Goal: Information Seeking & Learning: Learn about a topic

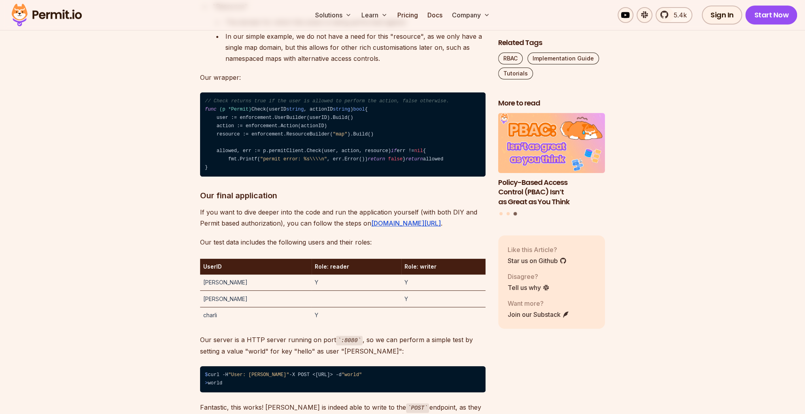
scroll to position [3132, 0]
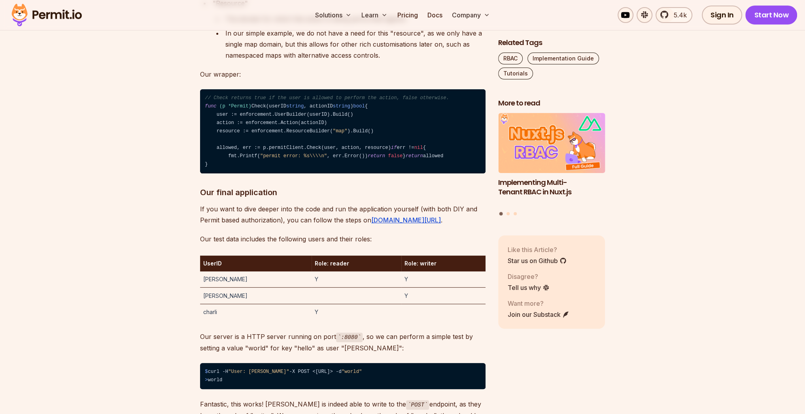
drag, startPoint x: 289, startPoint y: 75, endPoint x: 324, endPoint y: 75, distance: 35.6
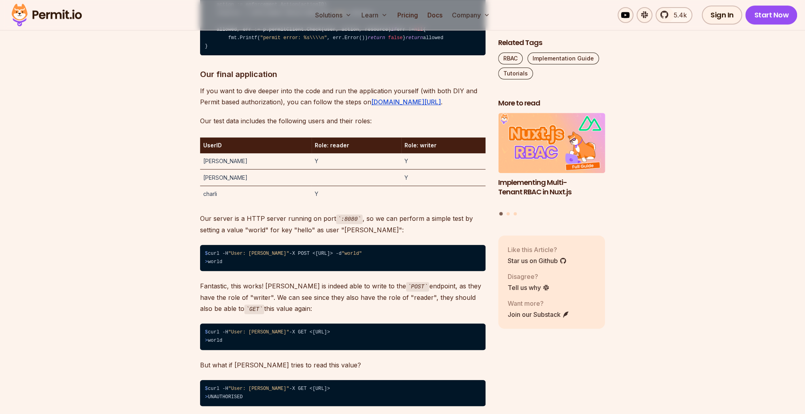
scroll to position [3290, 0]
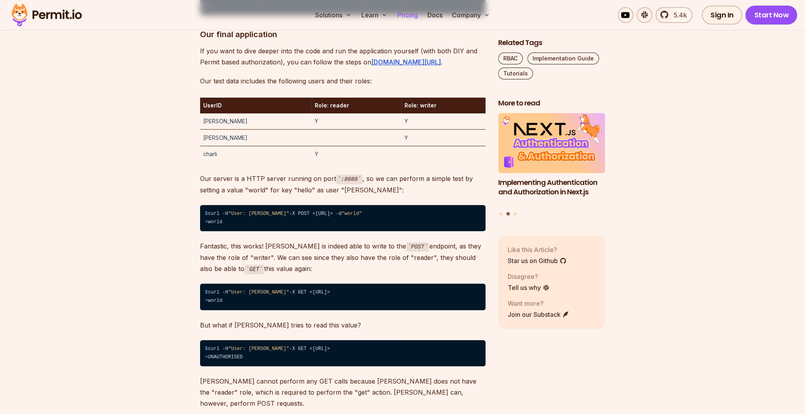
click at [410, 15] on link "Pricing" at bounding box center [407, 15] width 27 height 16
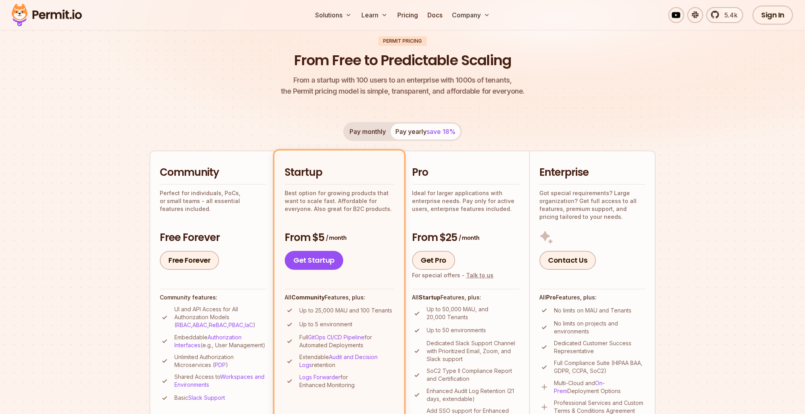
scroll to position [127, 0]
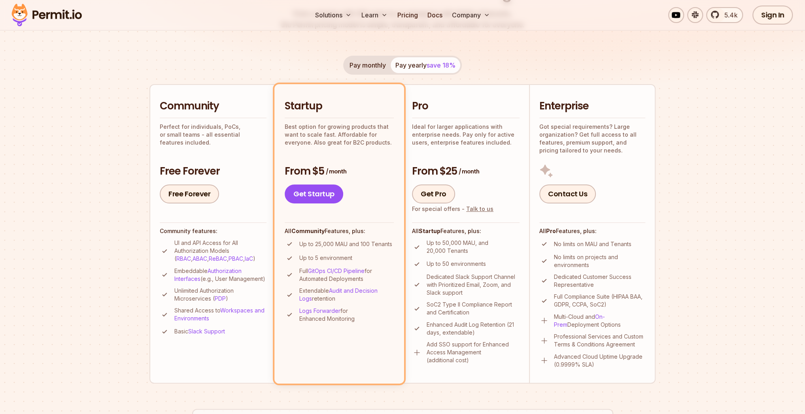
click at [195, 125] on p "Perfect for individuals, PoCs, or small teams - all essential features included." at bounding box center [213, 135] width 107 height 24
click at [184, 134] on p "Perfect for individuals, PoCs, or small teams - all essential features included." at bounding box center [213, 135] width 107 height 24
click at [109, 149] on section "Permit Pricing From Free to Predictable Scaling From a startup with 100 users t…" at bounding box center [402, 322] width 805 height 856
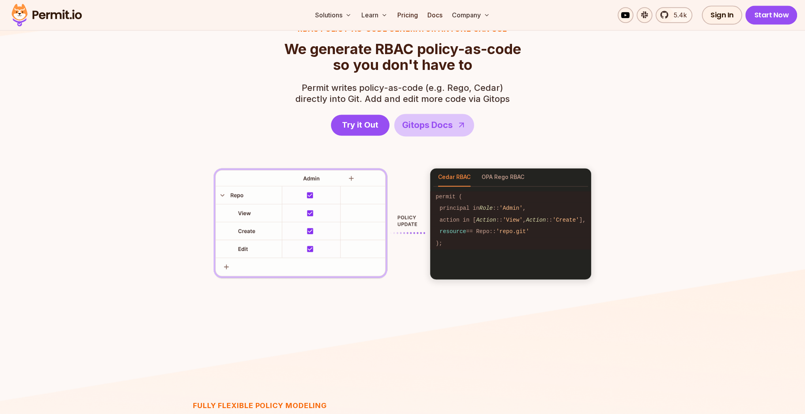
scroll to position [1139, 0]
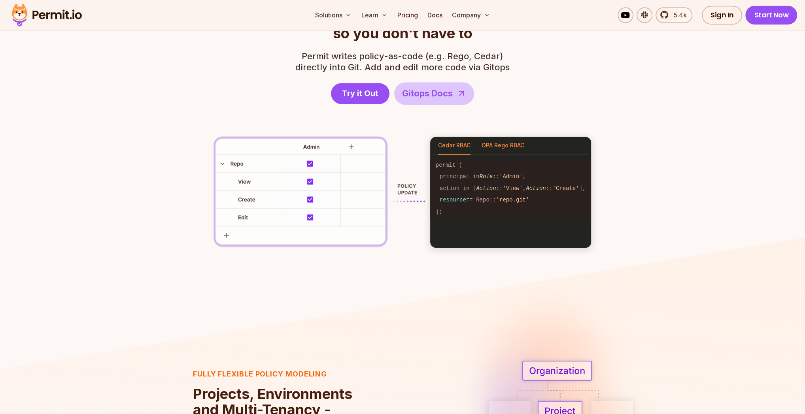
click at [505, 147] on button "OPA Rego RBAC" at bounding box center [503, 146] width 43 height 18
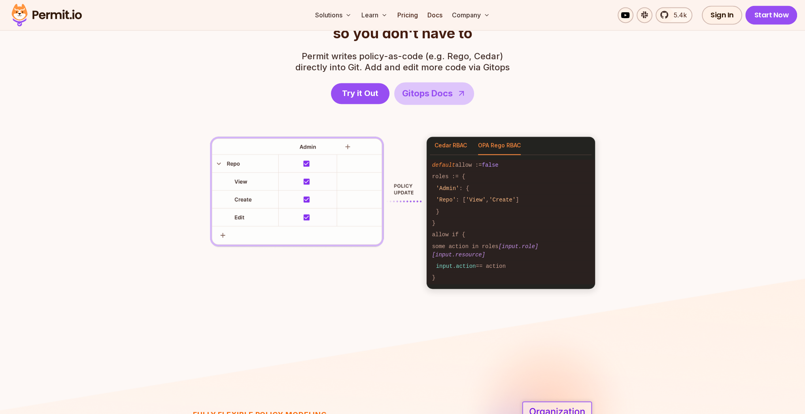
click at [461, 147] on button "Cedar RBAC" at bounding box center [451, 146] width 32 height 18
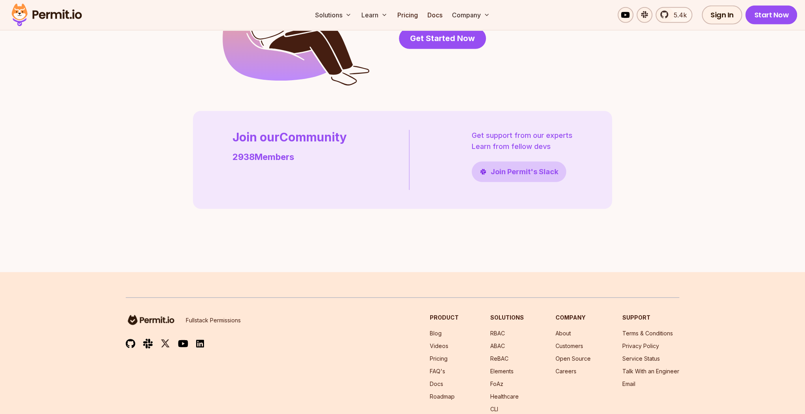
scroll to position [2246, 0]
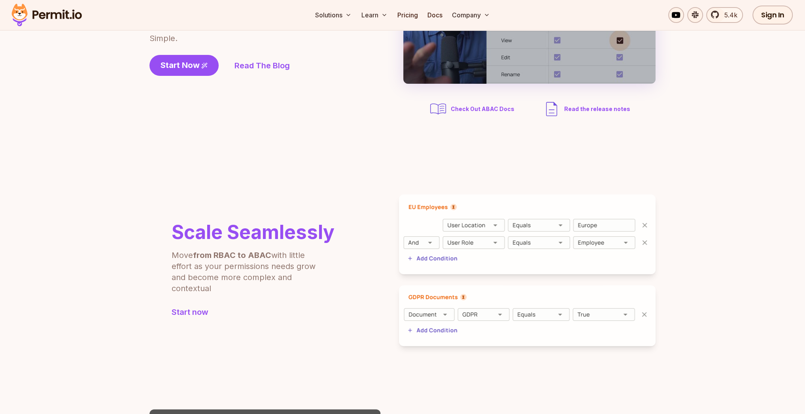
scroll to position [158, 0]
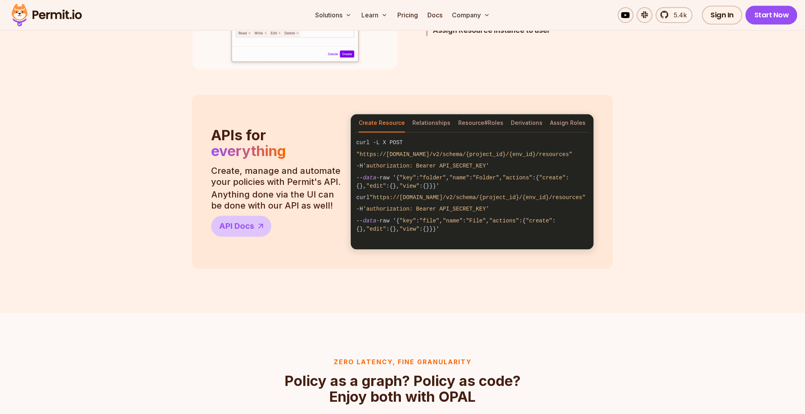
scroll to position [664, 0]
